Goal: Navigation & Orientation: Understand site structure

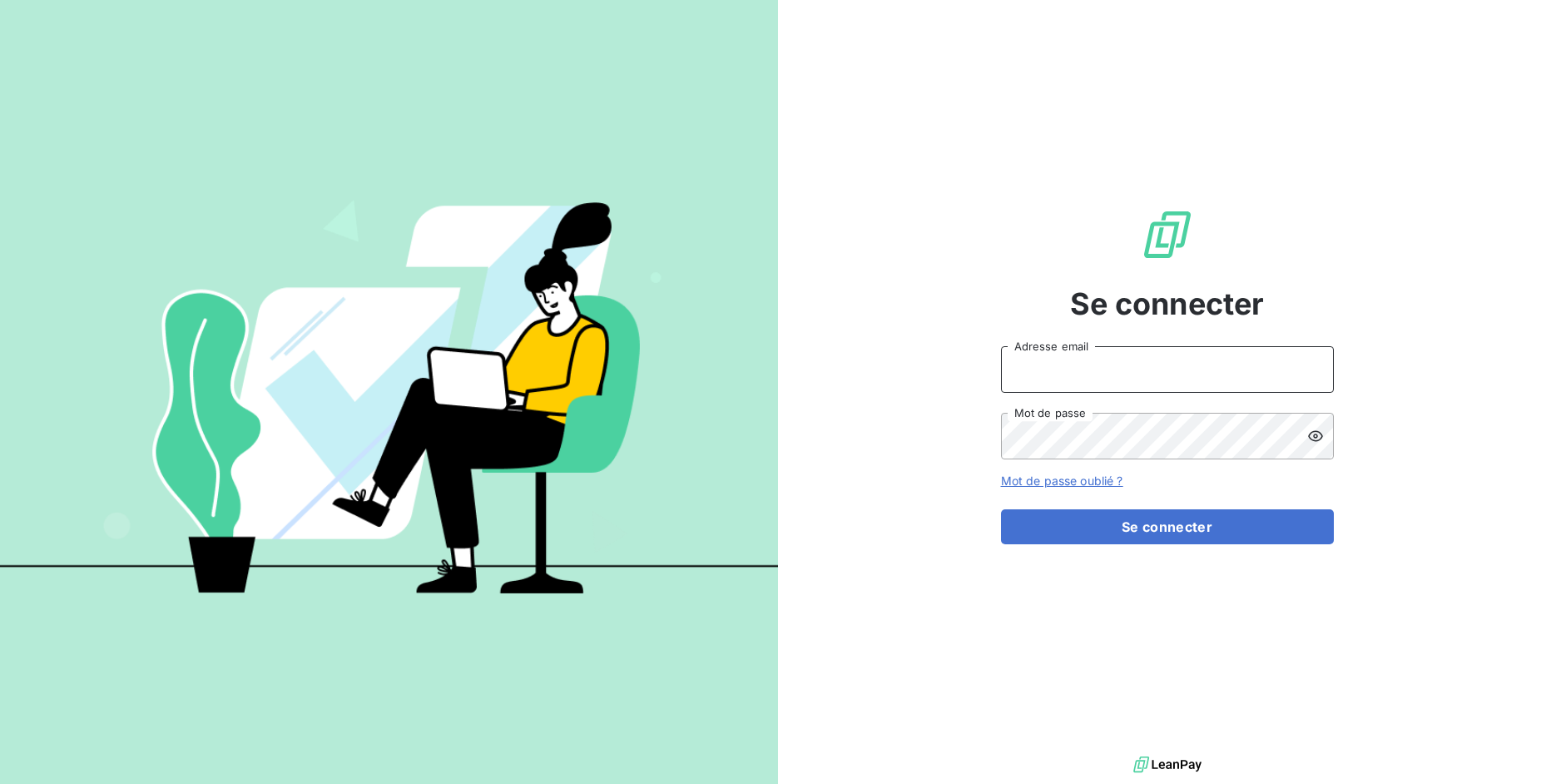
drag, startPoint x: 1082, startPoint y: 369, endPoint x: 1088, endPoint y: 392, distance: 23.8
click at [1081, 369] on input "Adresse email" at bounding box center [1167, 369] width 333 height 47
drag, startPoint x: 1061, startPoint y: 378, endPoint x: 1123, endPoint y: 378, distance: 62.0
click at [1123, 378] on input "admin@3dcelo" at bounding box center [1167, 369] width 333 height 47
type input "admin@kiloutou"
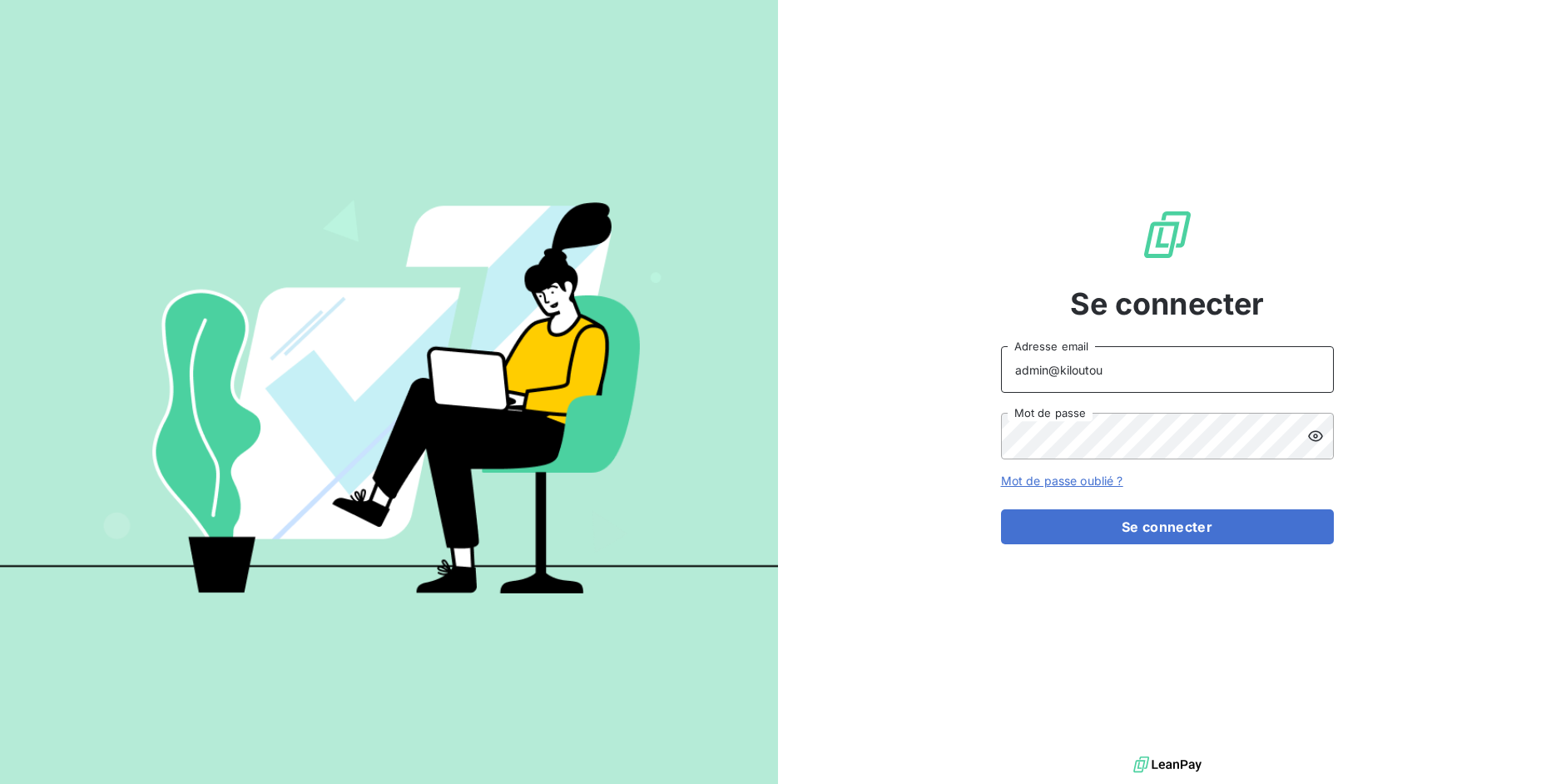
click at [1001, 510] on button "Se connecter" at bounding box center [1167, 527] width 333 height 35
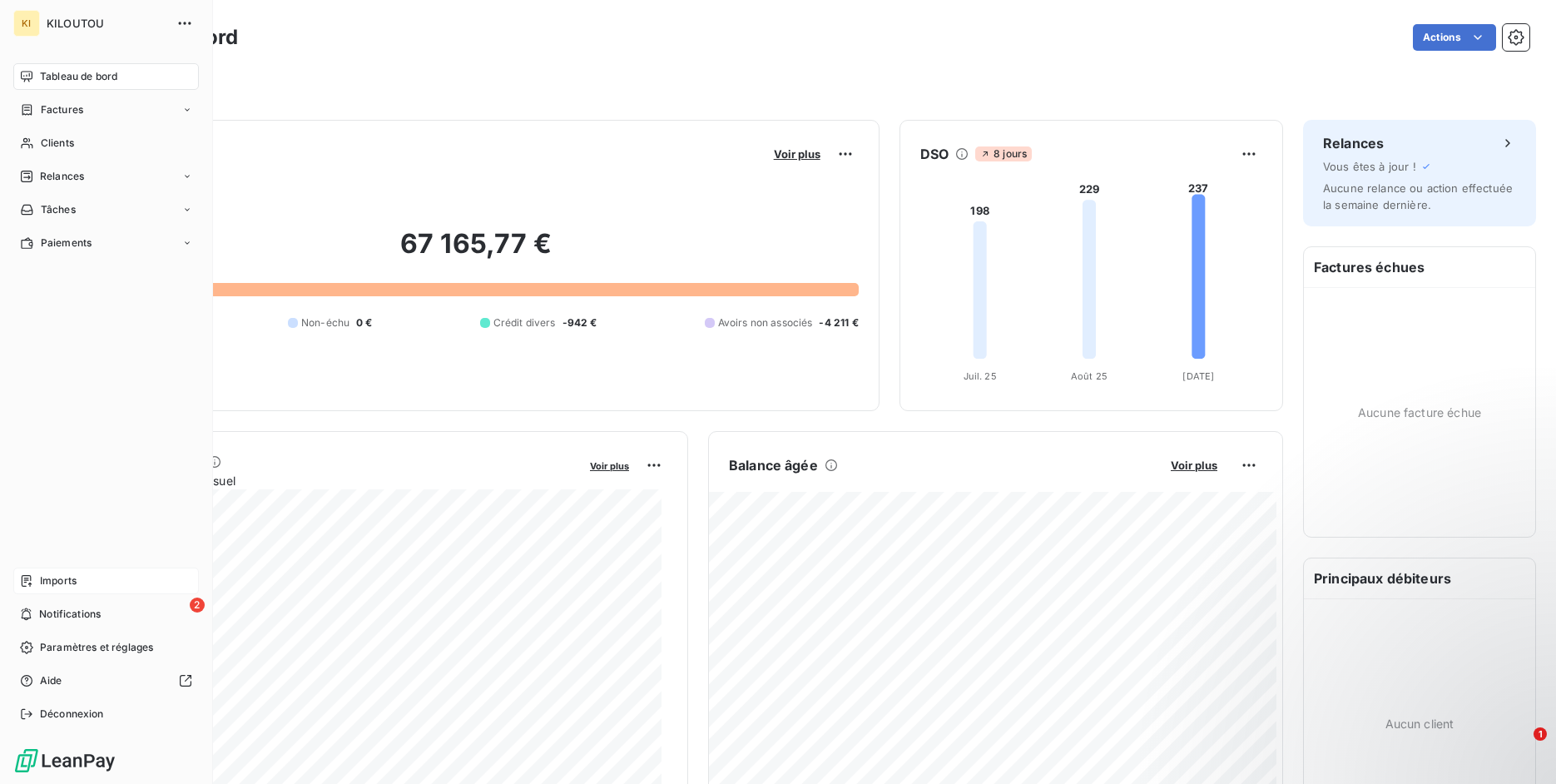
click at [33, 579] on icon at bounding box center [27, 581] width 13 height 13
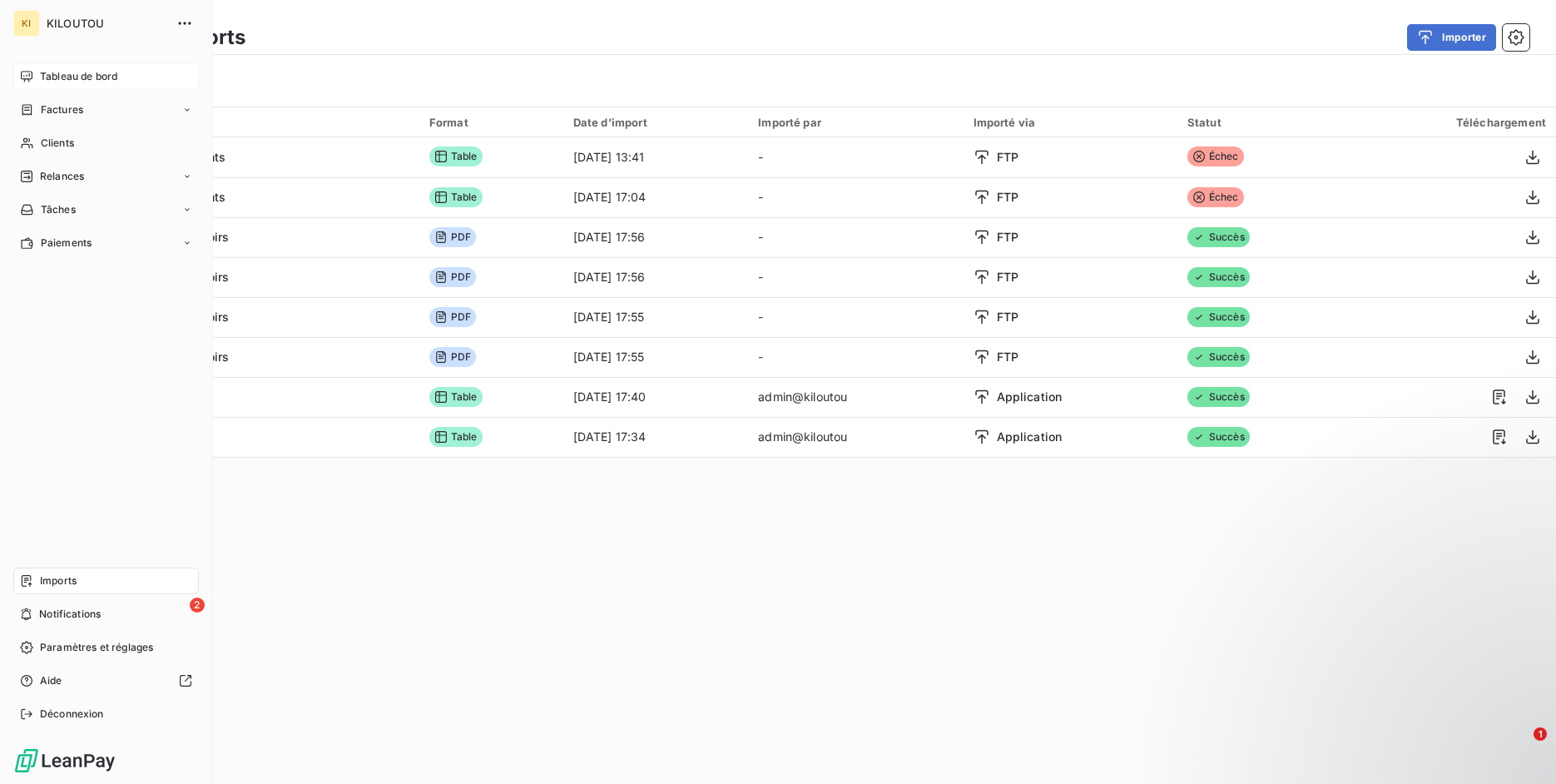
click at [33, 65] on div "Tableau de bord" at bounding box center [106, 77] width 185 height 27
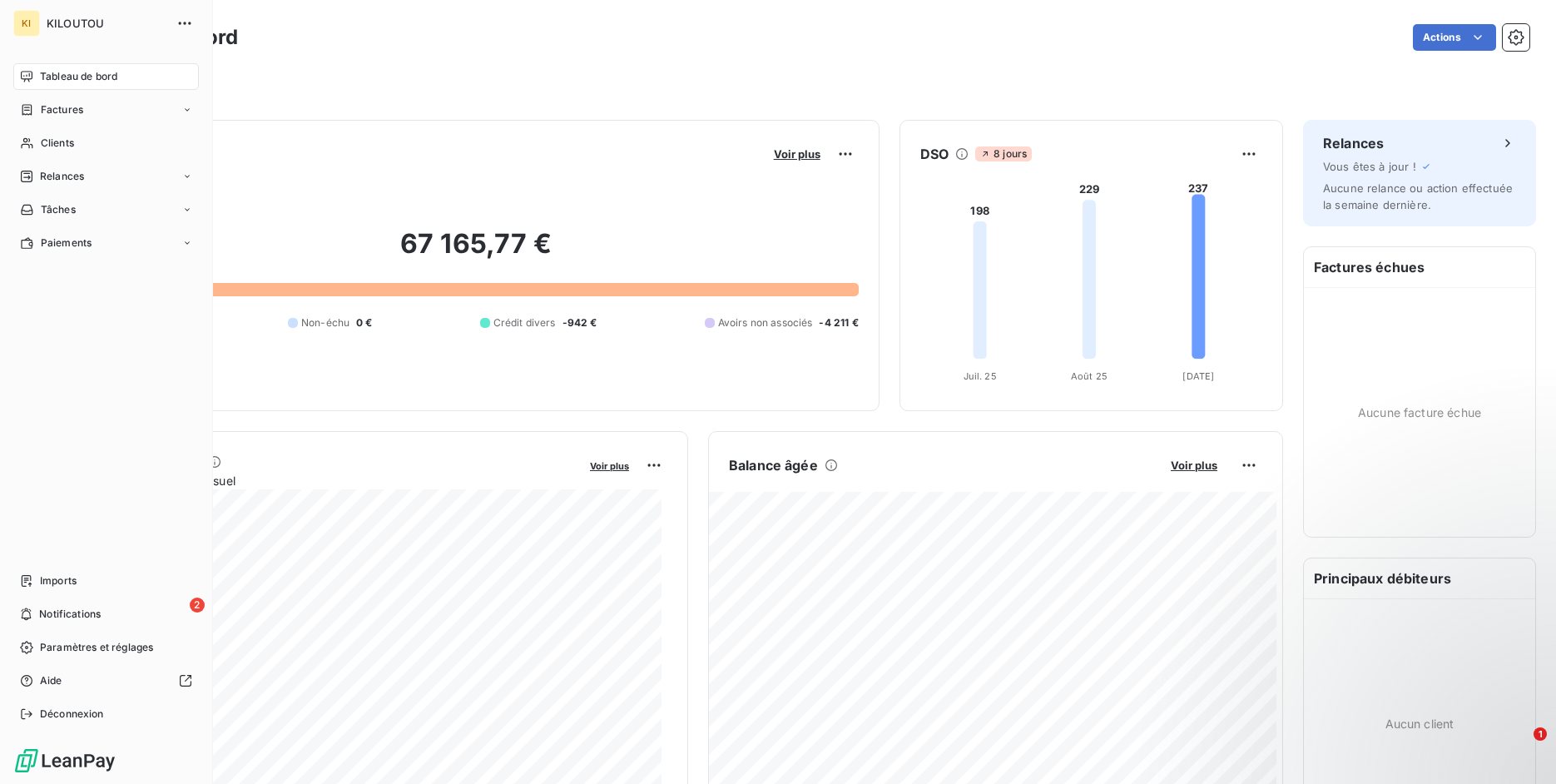
click at [40, 138] on span "Clients" at bounding box center [57, 143] width 34 height 15
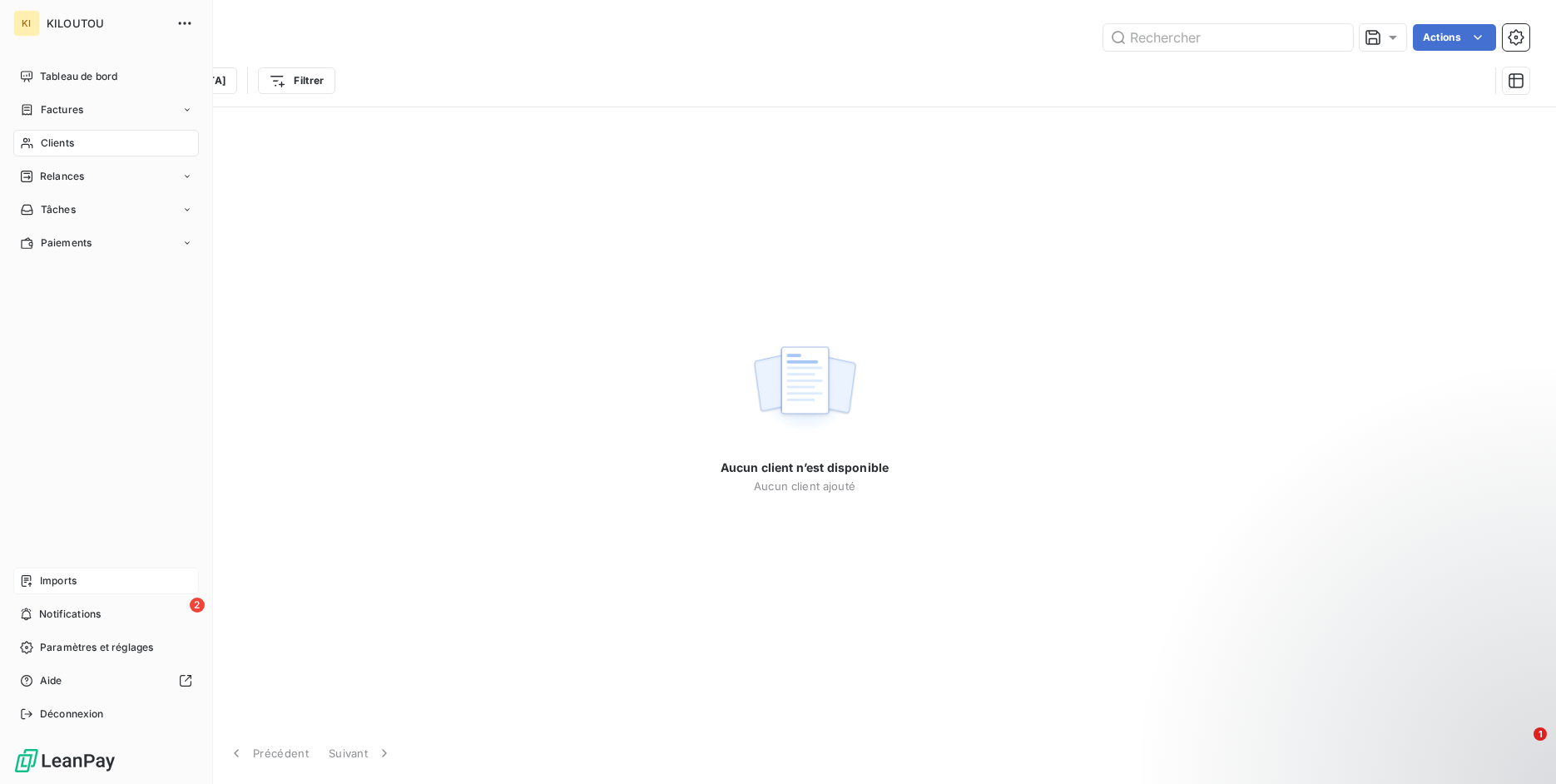
click at [57, 589] on div "Imports" at bounding box center [106, 581] width 185 height 27
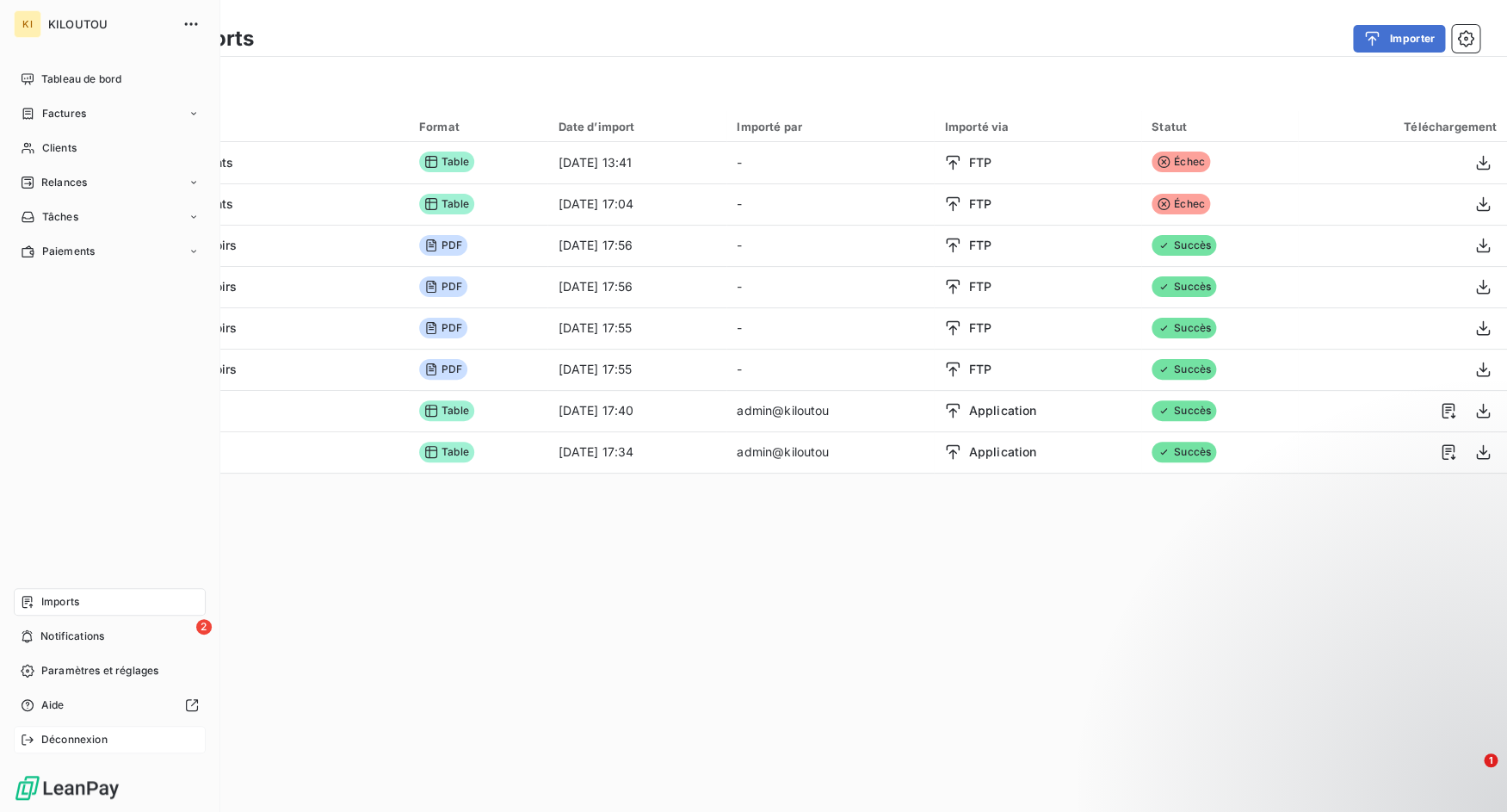
click at [36, 740] on div "Déconnexion" at bounding box center [109, 740] width 192 height 28
